Goal: Task Accomplishment & Management: Manage account settings

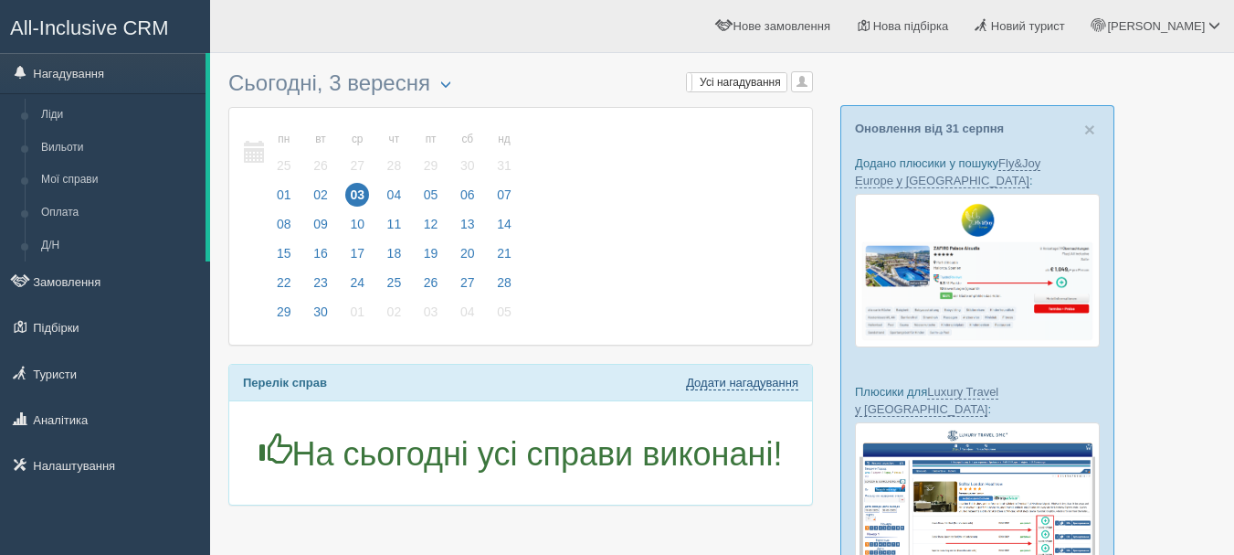
drag, startPoint x: 710, startPoint y: 388, endPoint x: 709, endPoint y: 252, distance: 136.1
click at [711, 388] on link "Додати нагадування" at bounding box center [742, 383] width 112 height 15
select select "10"
select select "40"
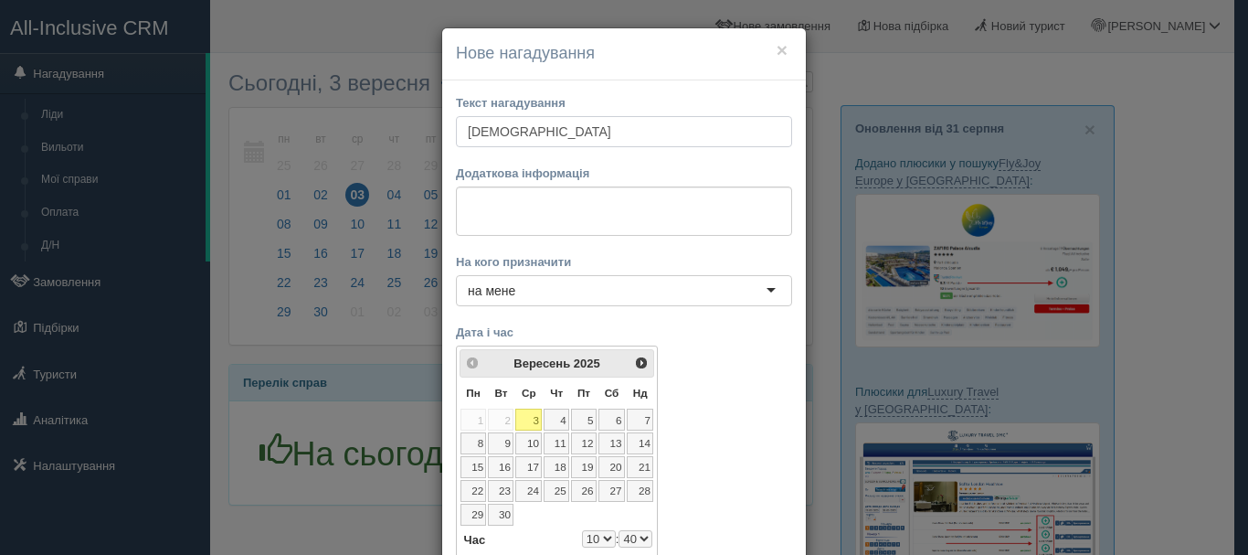
type input "[DEMOGRAPHIC_DATA]"
click at [695, 206] on textarea at bounding box center [624, 210] width 336 height 49
paste textarea "[URL][DOMAIN_NAME][PERSON_NAME]"
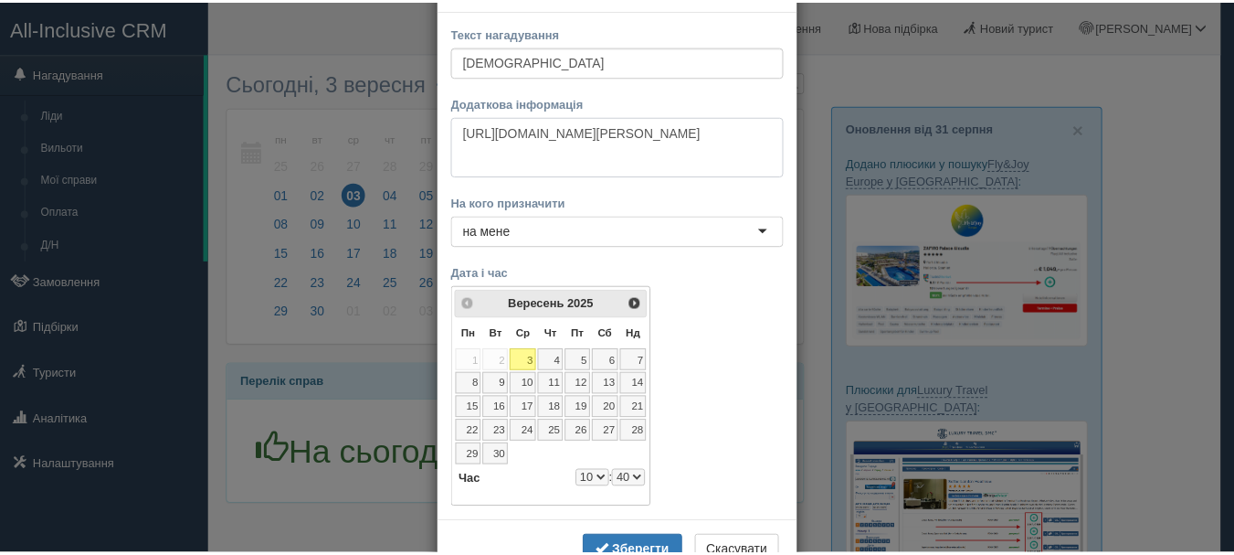
scroll to position [130, 0]
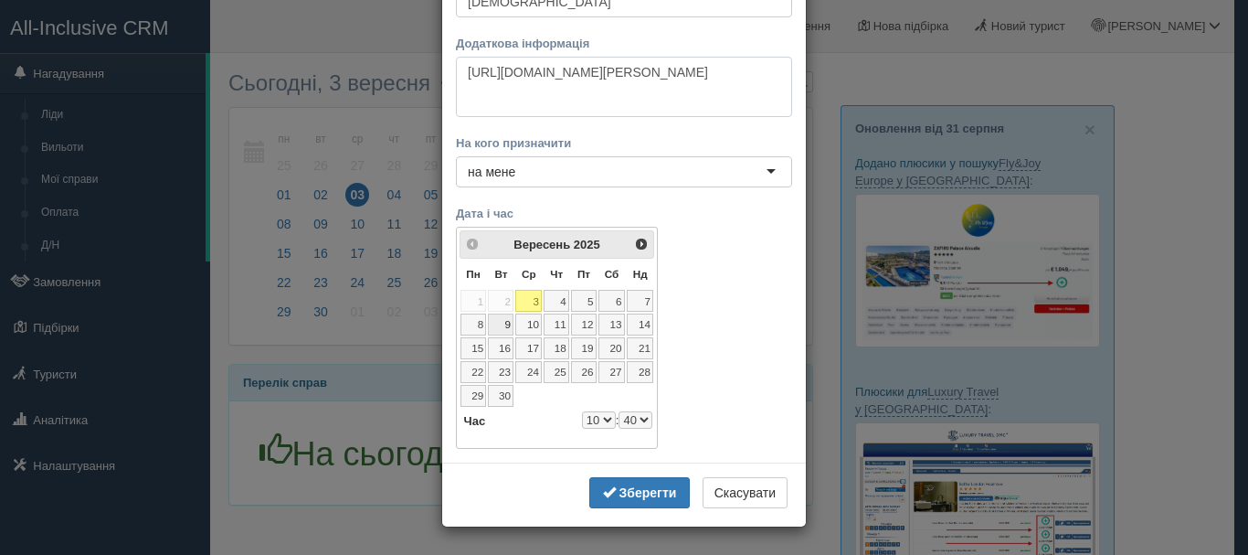
type textarea "[URL][DOMAIN_NAME][PERSON_NAME]"
click at [469, 328] on link "8" at bounding box center [473, 324] width 26 height 22
select select "10"
select select "40"
click at [598, 417] on select "0 1 2 3 4 5 6 7 8 9 10 11 12 13 14 15 16 17 18 19 20 21 22 23" at bounding box center [599, 419] width 34 height 17
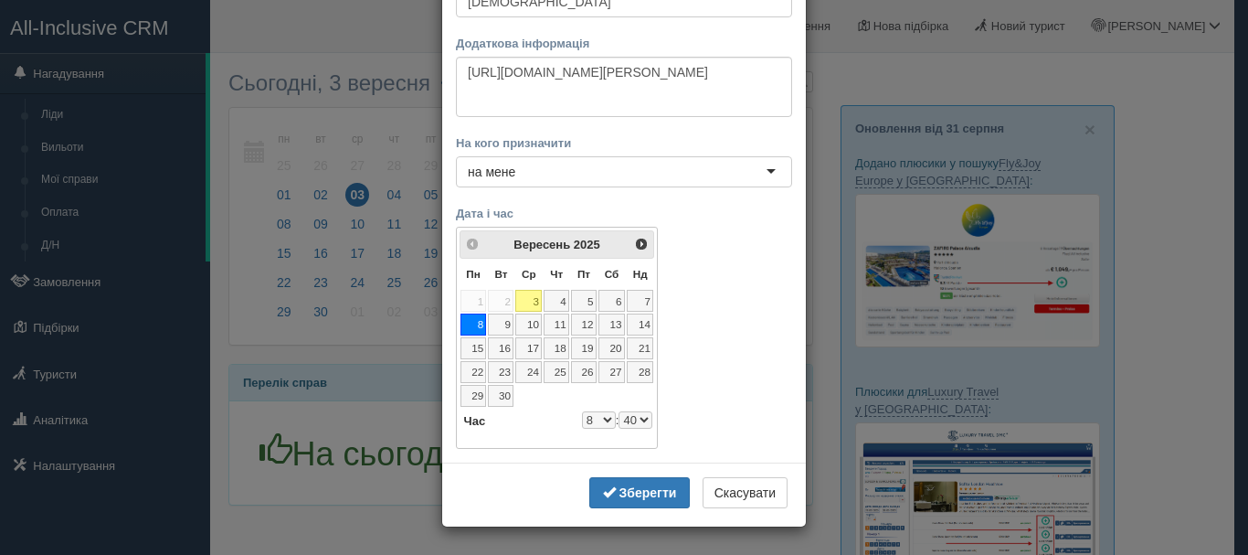
select select "8"
select select "40"
click at [593, 418] on select "0 1 2 3 4 5 6 7 8 9 10 11 12 13 14 15 16 17 18 19 20 21 22 23" at bounding box center [599, 419] width 34 height 17
select select "9"
select select "40"
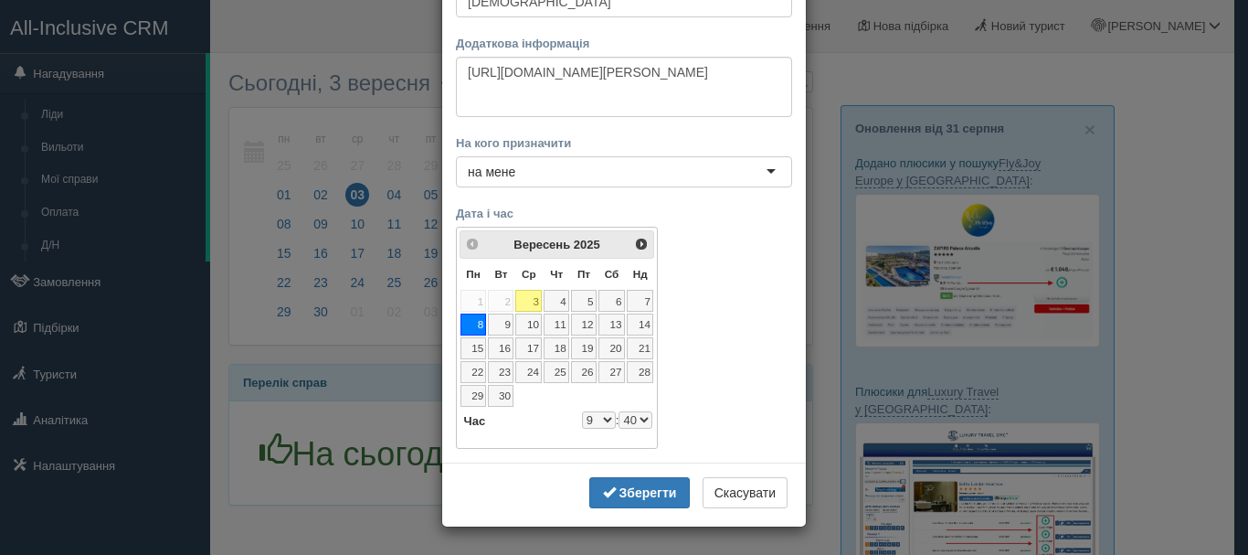
click at [630, 419] on select "00 05 10 15 20 25 30 35 40 45 50 55" at bounding box center [636, 419] width 34 height 17
select select "9"
click at [621, 492] on b "Зберегти" at bounding box center [648, 492] width 58 height 15
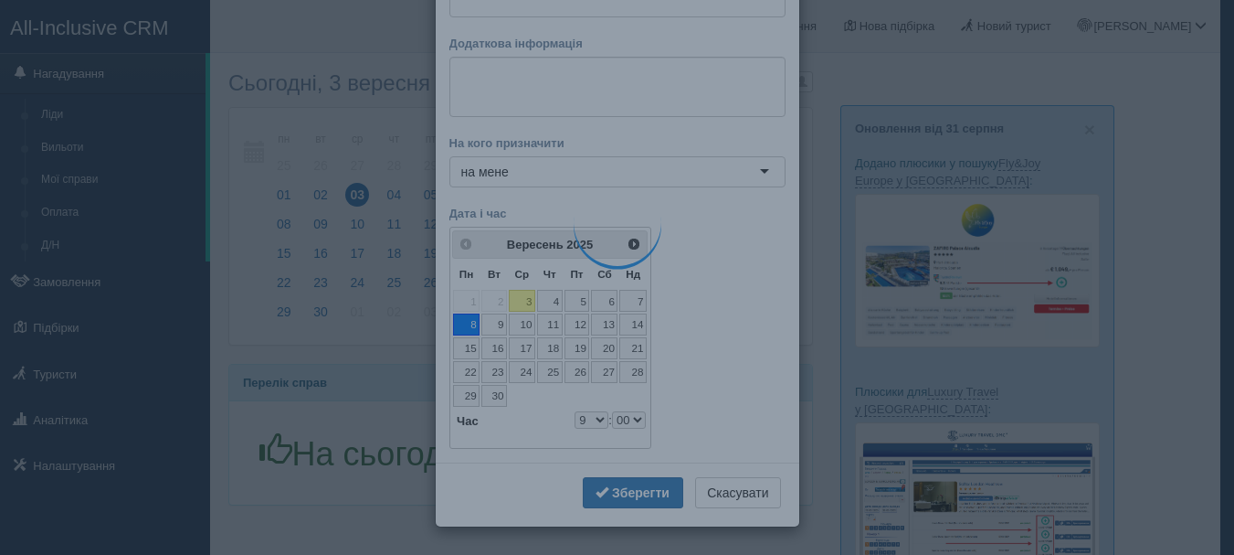
click at [635, 418] on div "Мої нагадування Мої Усі нагадування Усі Усі нагадування Усі Мої нагадування [PE…" at bounding box center [520, 292] width 585 height 461
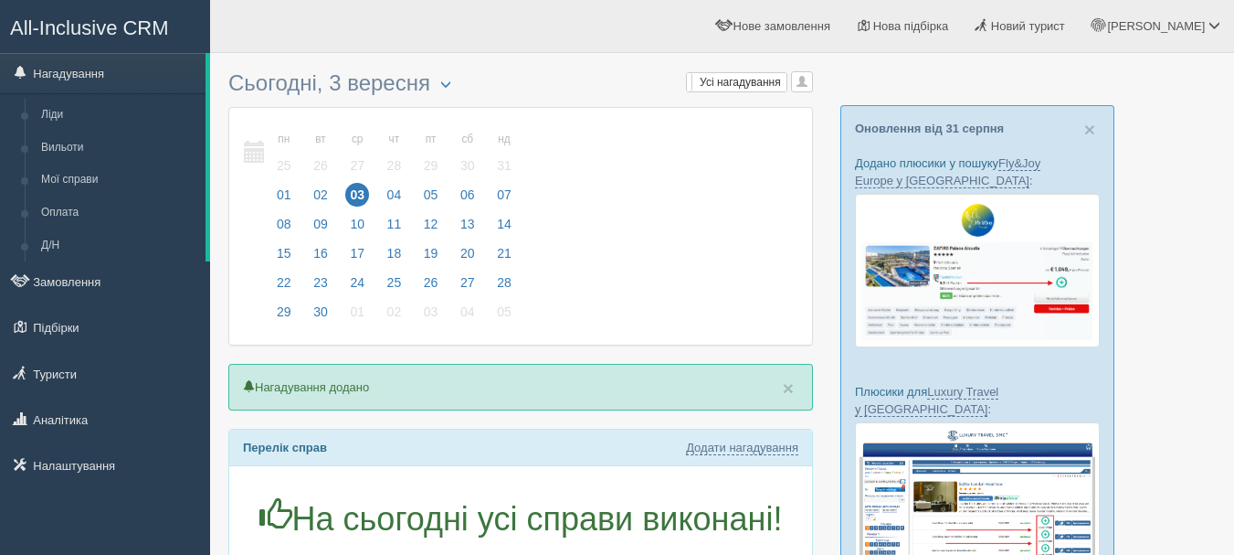
click at [638, 396] on p "× Нагадування додано" at bounding box center [520, 387] width 585 height 47
